Goal: Check status: Verify the current state of an ongoing process or item

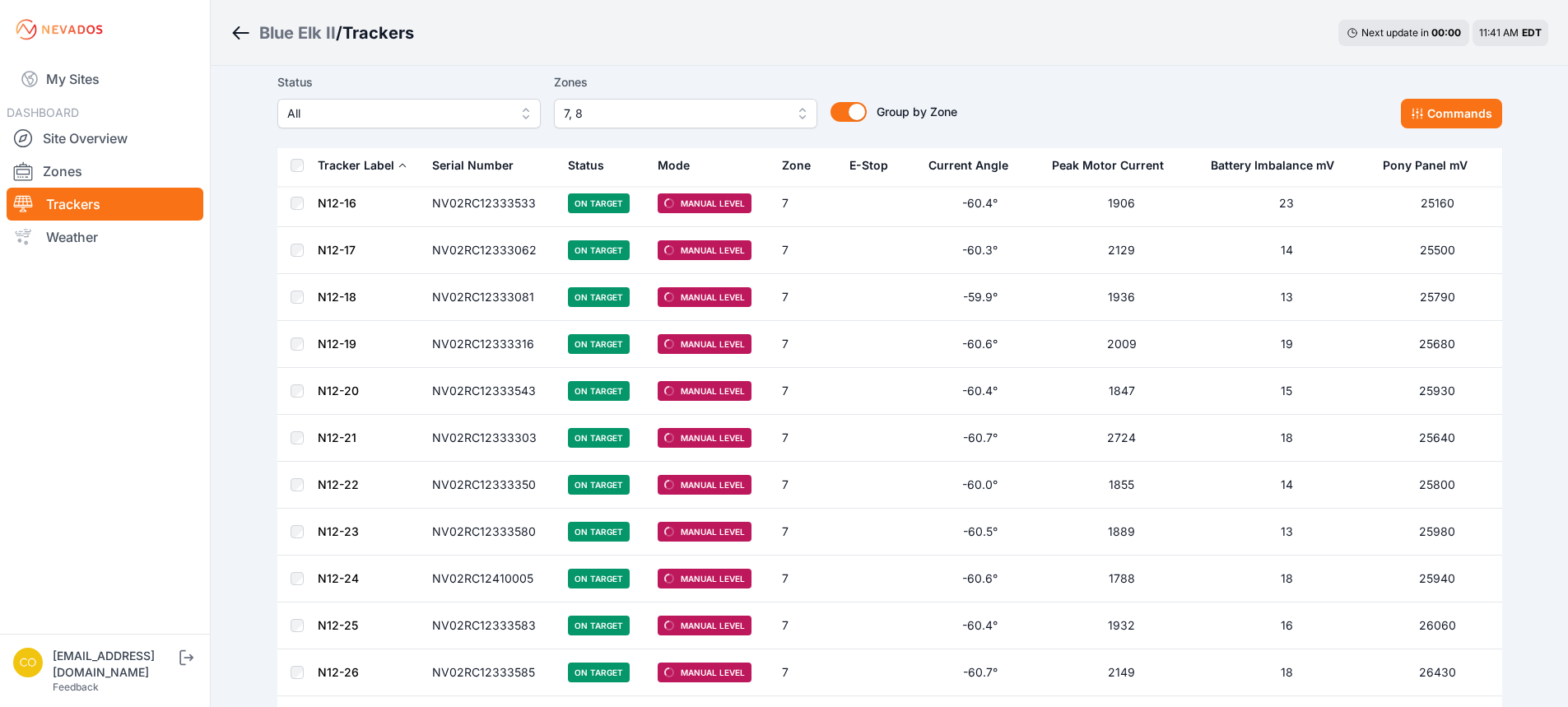
scroll to position [576, 0]
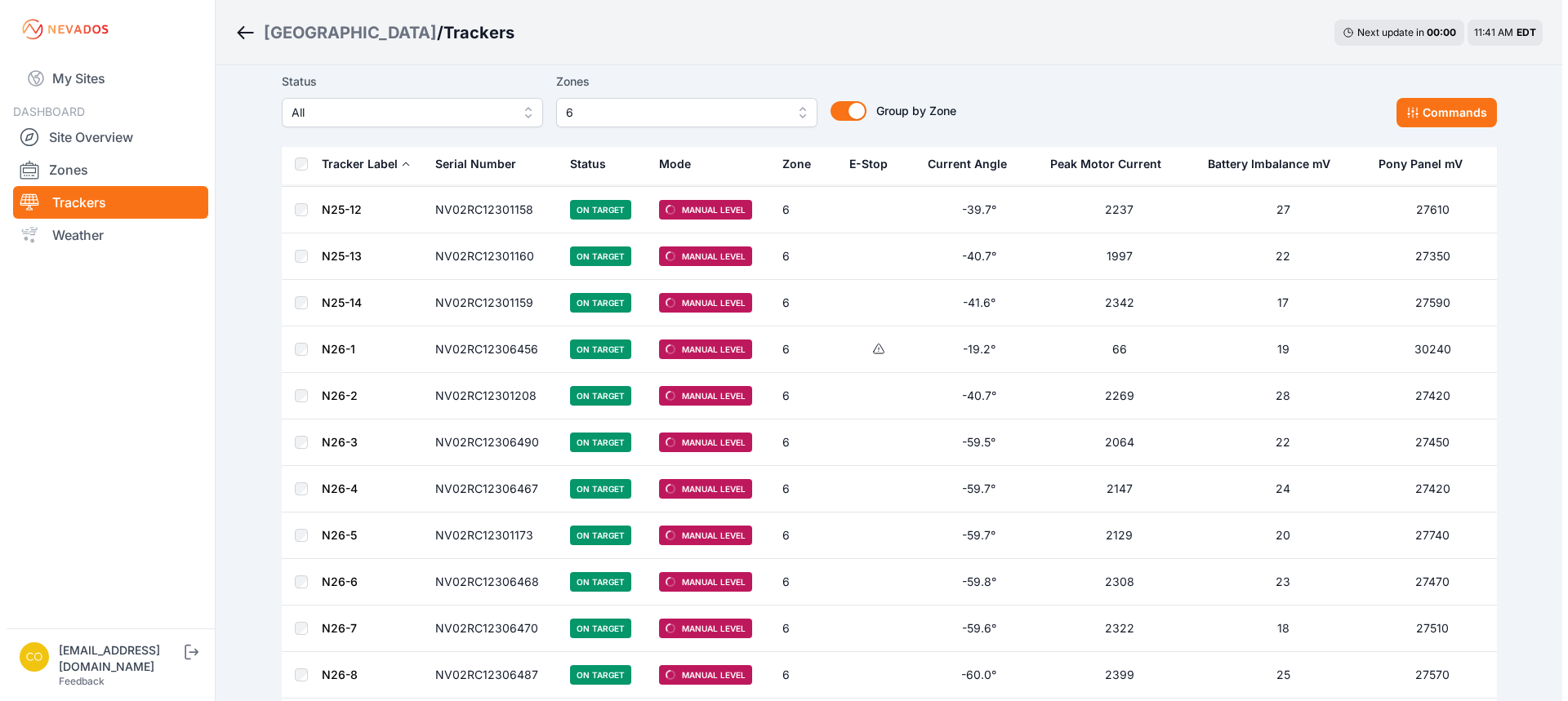
scroll to position [1959, 0]
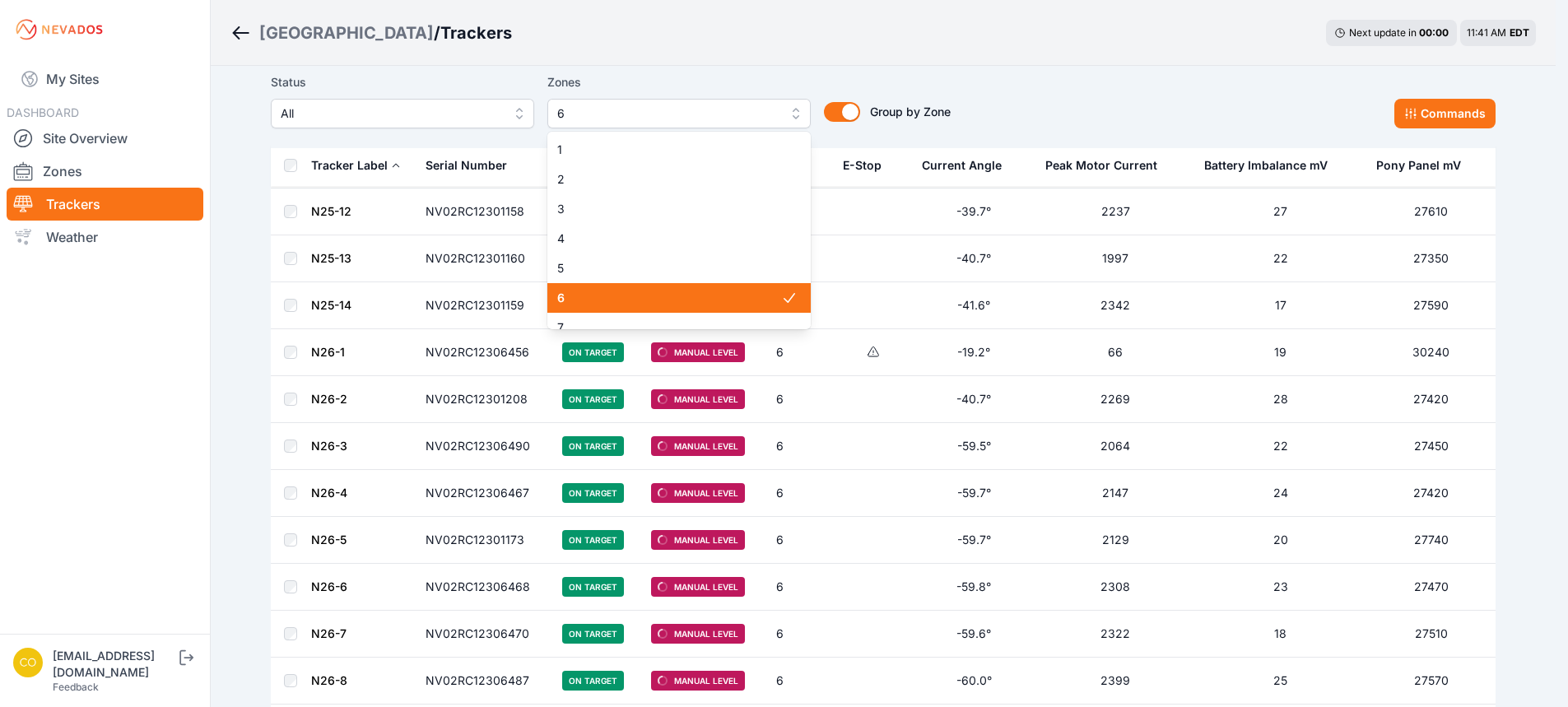
click at [680, 124] on button "6" at bounding box center [679, 113] width 263 height 29
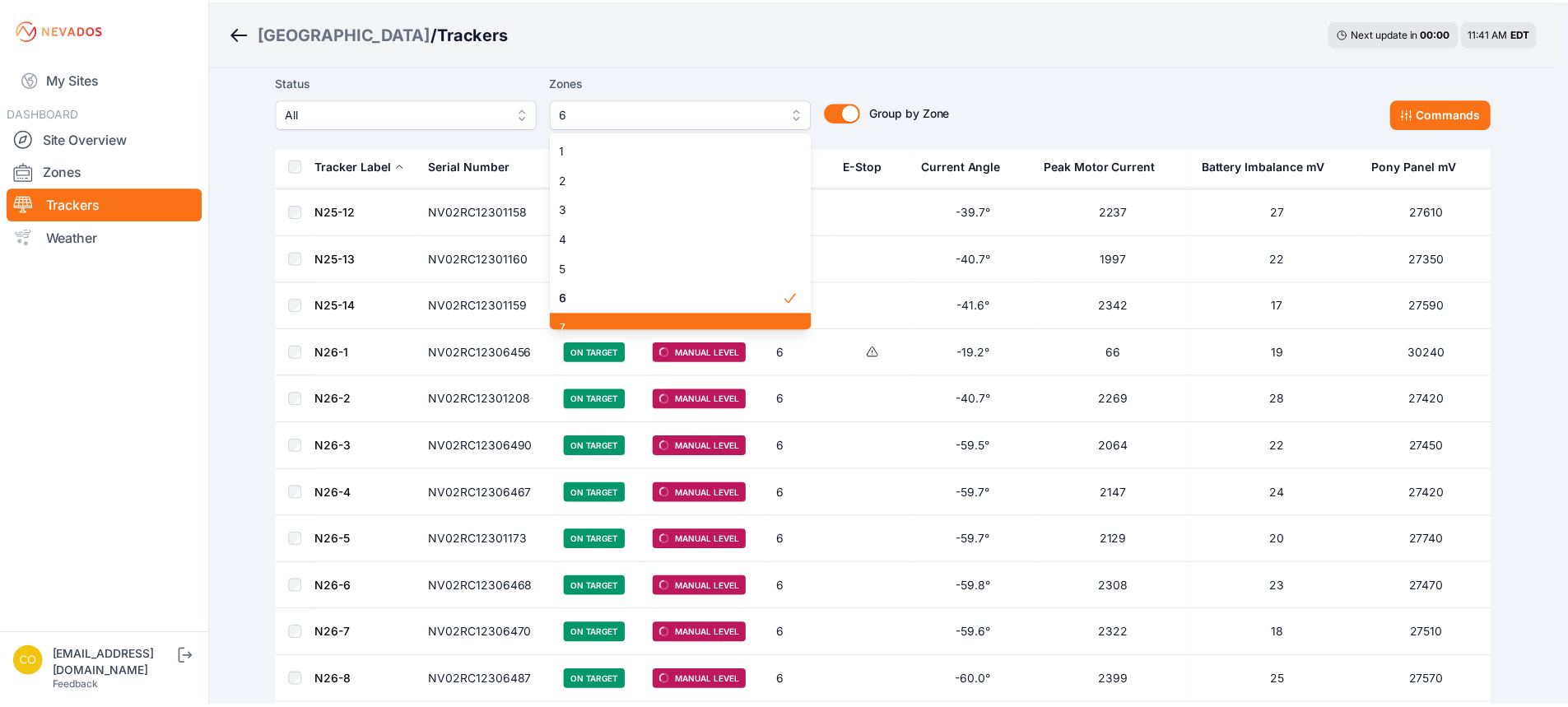
scroll to position [82, 0]
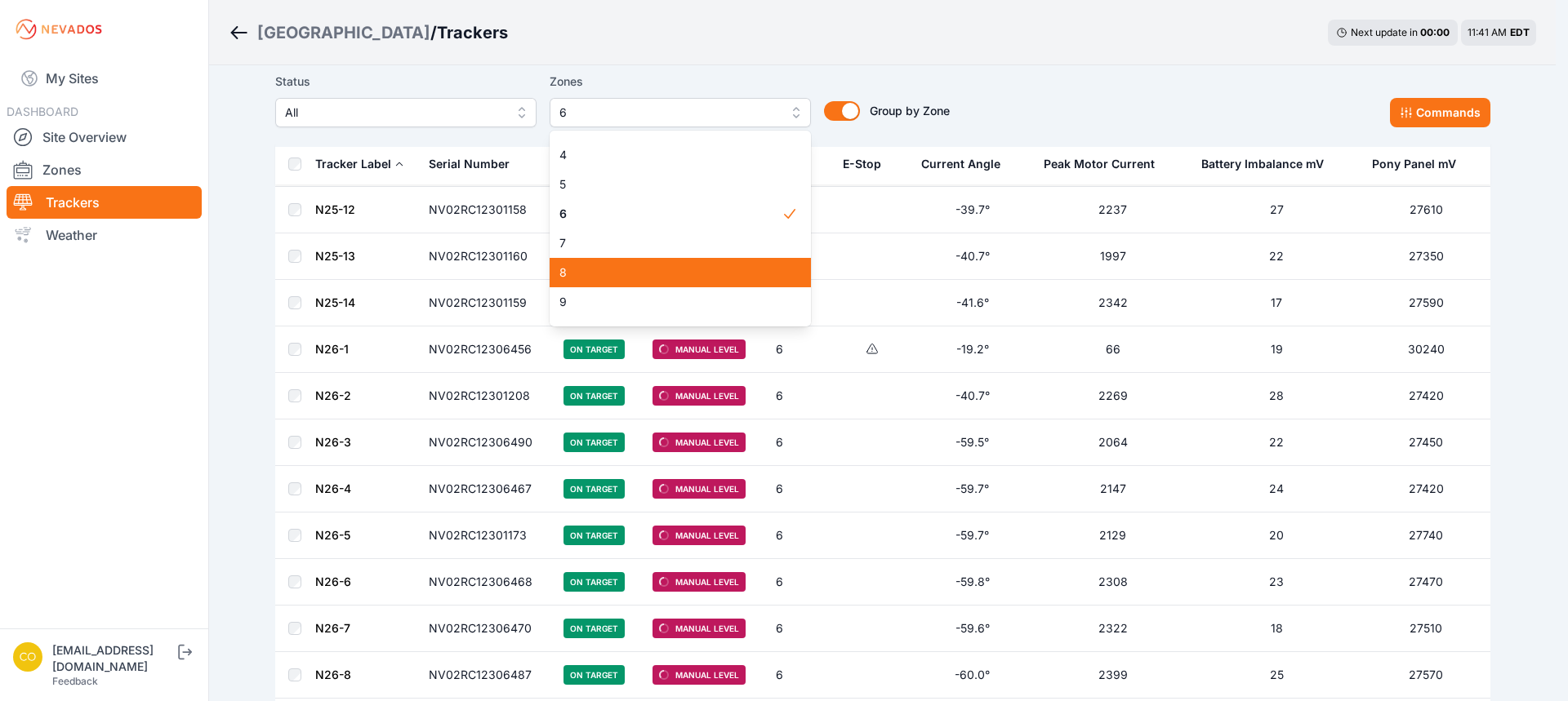
click at [587, 279] on span "8" at bounding box center [670, 272] width 222 height 16
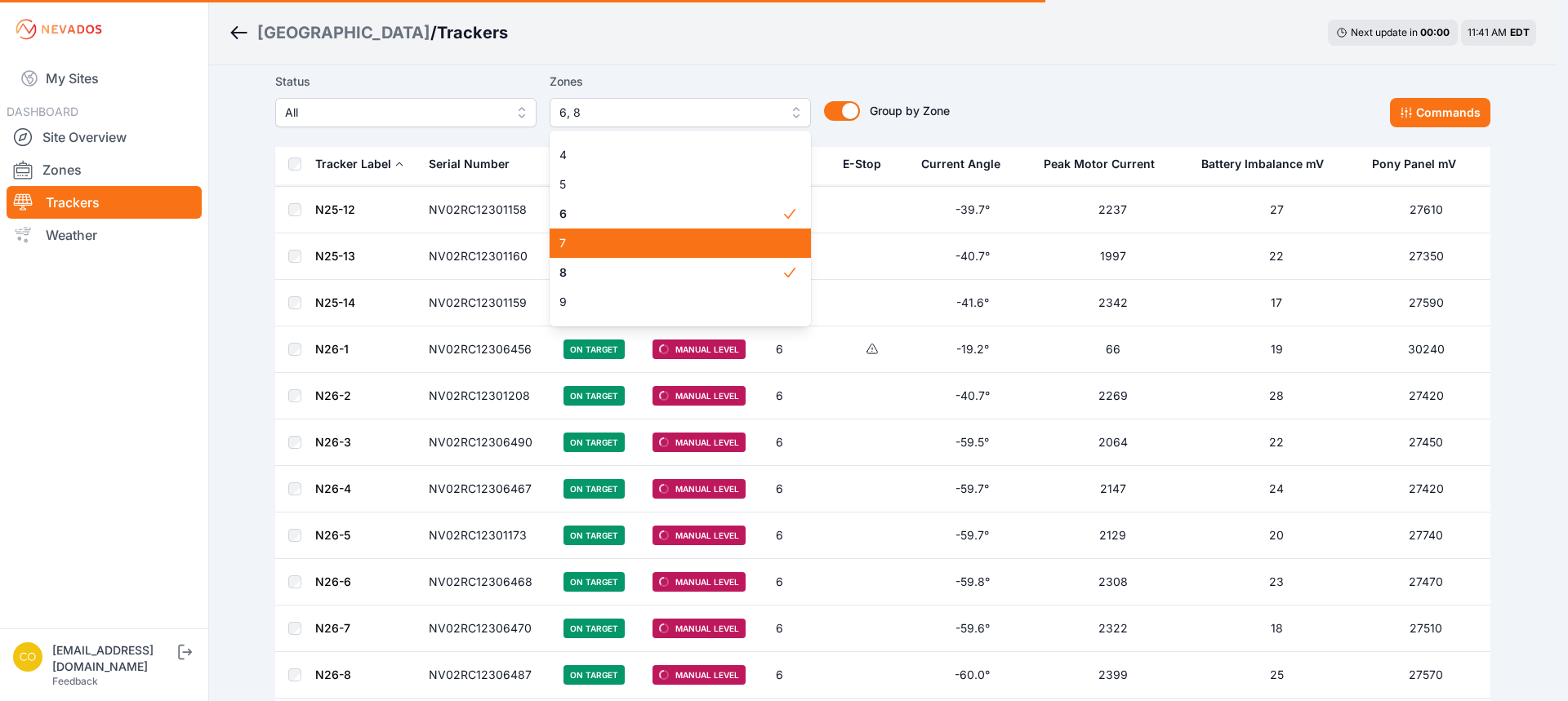
click at [585, 248] on span "7" at bounding box center [670, 243] width 222 height 16
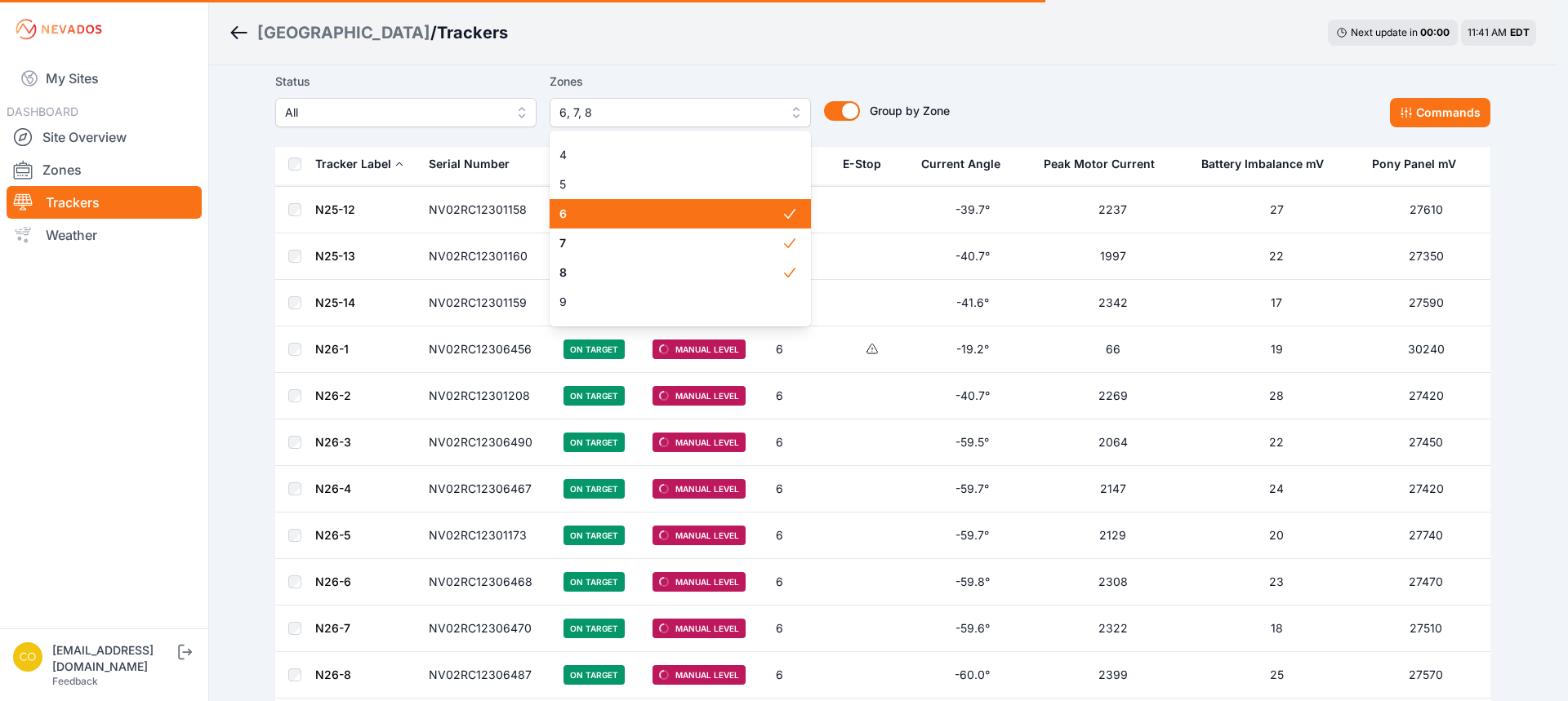
click at [583, 221] on span "6" at bounding box center [670, 214] width 222 height 16
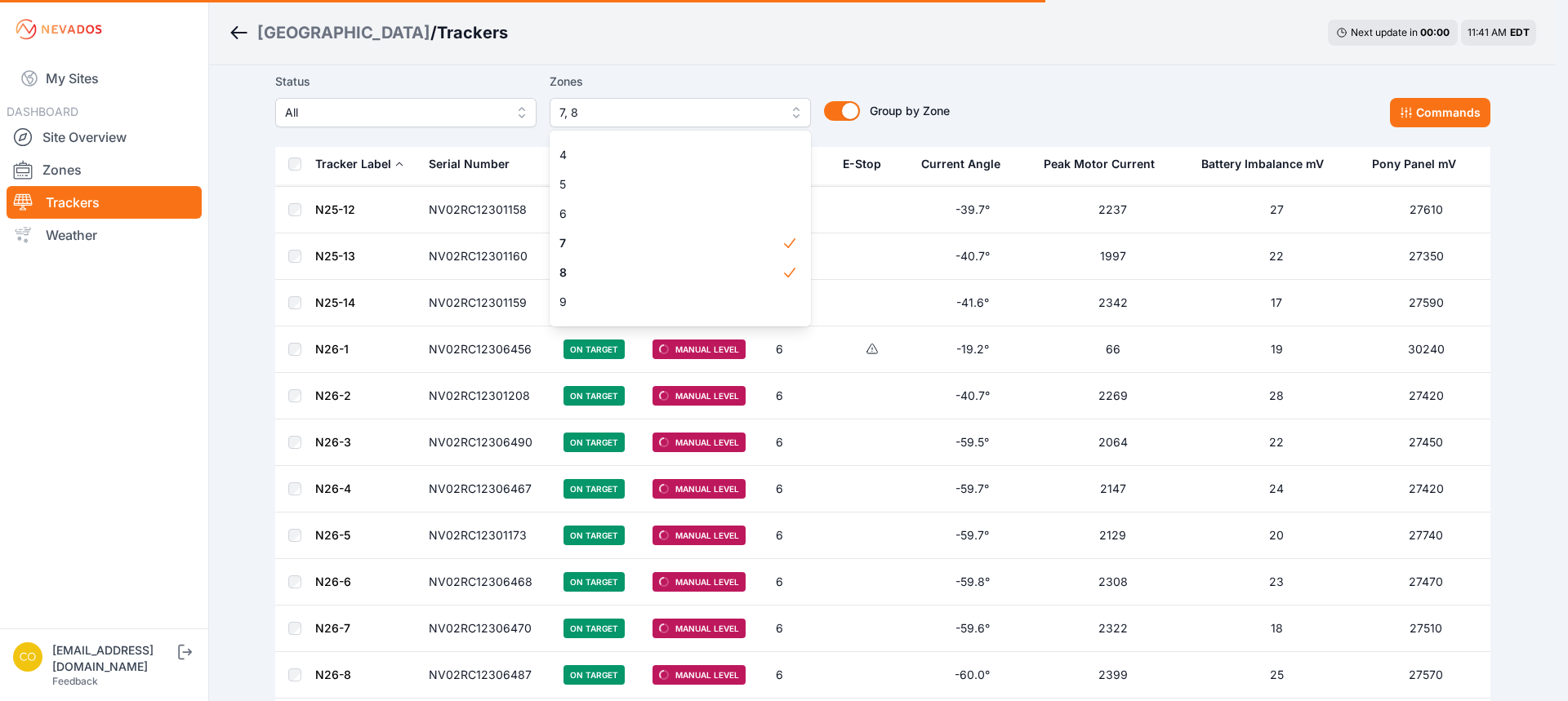
click at [595, 34] on main "Status All Zones 7, 8 1 2 3 4 5 6 7 8 9 10 11 12 13 14 15 16 17 18 19 20 21 22 …" at bounding box center [882, 234] width 1215 height 4217
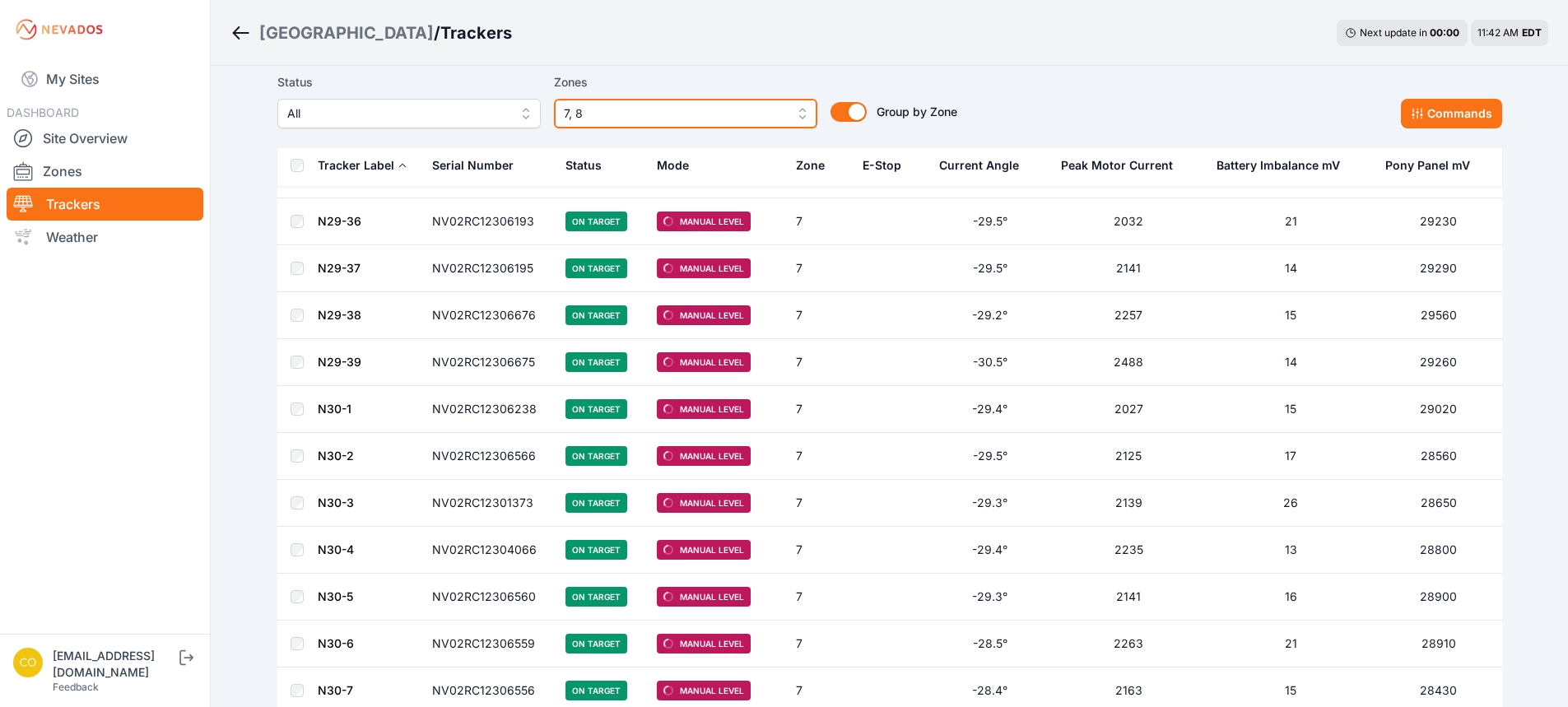
scroll to position [1602, 0]
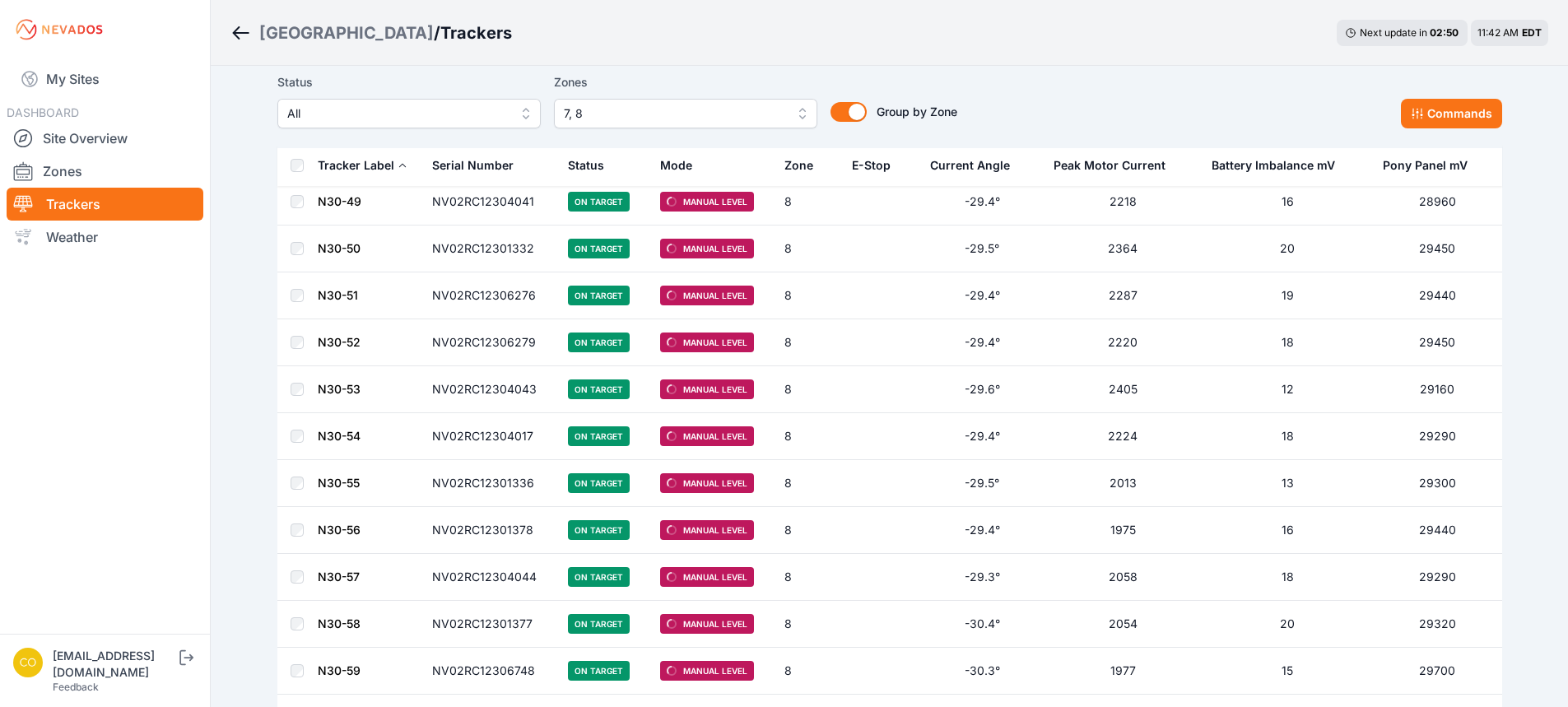
scroll to position [7940, 0]
